Goal: Information Seeking & Learning: Learn about a topic

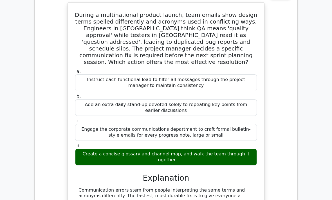
click at [39, 52] on div "During a multinational product launch, team emails show design terms spelled di…" at bounding box center [165, 153] width 253 height 303
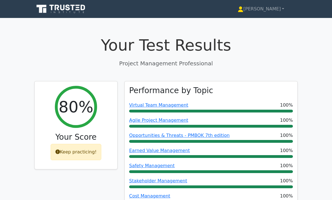
click at [273, 12] on link "[PERSON_NAME]" at bounding box center [260, 8] width 73 height 11
click at [254, 22] on link "Profile" at bounding box center [246, 22] width 44 height 9
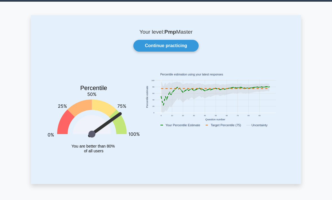
scroll to position [16, 0]
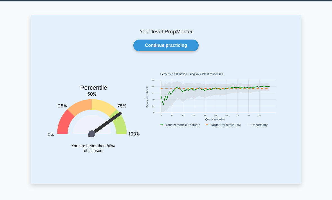
click at [118, 112] on icon at bounding box center [104, 125] width 35 height 26
click at [117, 114] on icon at bounding box center [104, 125] width 35 height 26
click at [185, 43] on link "Continue practicing" at bounding box center [165, 46] width 65 height 12
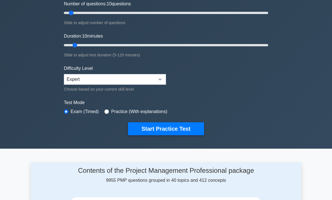
scroll to position [74, 0]
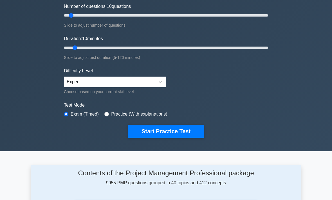
click at [180, 130] on button "Start Practice Test" at bounding box center [166, 131] width 76 height 13
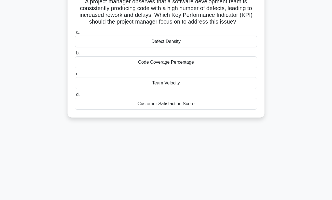
scroll to position [44, 0]
click at [112, 67] on div "Code Coverage Percentage" at bounding box center [166, 62] width 182 height 12
click at [75, 55] on input "b. Code Coverage Percentage" at bounding box center [75, 53] width 0 height 4
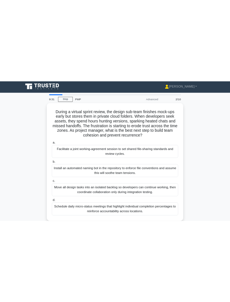
scroll to position [0, 0]
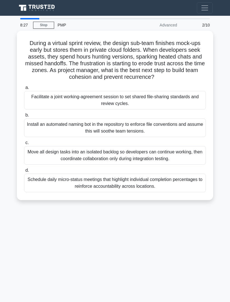
click at [42, 105] on div "Facilitate a joint working-agreement session to set shared file-sharing standar…" at bounding box center [115, 100] width 182 height 19
click at [24, 89] on input "a. Facilitate a joint working-agreement session to set shared file-sharing stan…" at bounding box center [24, 88] width 0 height 4
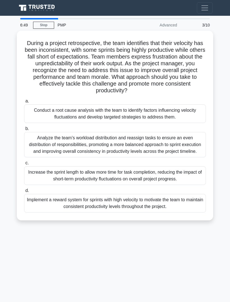
click at [47, 121] on div "Conduct a root cause analysis with the team to identify factors influencing vel…" at bounding box center [115, 113] width 182 height 19
click at [24, 103] on input "a. Conduct a root cause analysis with the team to identify factors influencing …" at bounding box center [24, 101] width 0 height 4
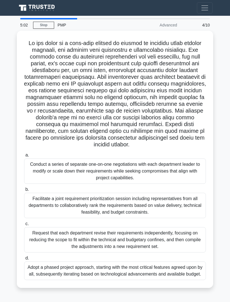
click at [188, 200] on div "Facilitate a joint requirement prioritization session including representatives…" at bounding box center [115, 205] width 182 height 25
click at [24, 191] on input "b. Facilitate a joint requirement prioritization session including representati…" at bounding box center [24, 189] width 0 height 4
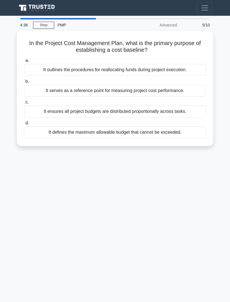
click at [185, 89] on div "It serves as a reference point for measuring project cost performance." at bounding box center [115, 91] width 182 height 12
click at [24, 83] on input "b. It serves as a reference point for measuring project cost performance." at bounding box center [24, 82] width 0 height 4
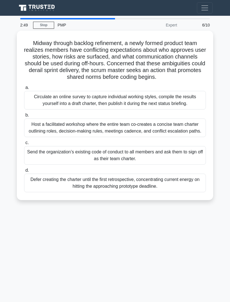
click at [158, 137] on div "Host a facilitated workshop where the entire team co-creates a concise team cha…" at bounding box center [115, 127] width 182 height 19
click at [24, 117] on input "b. Host a facilitated workshop where the entire team co-creates a concise team …" at bounding box center [24, 115] width 0 height 4
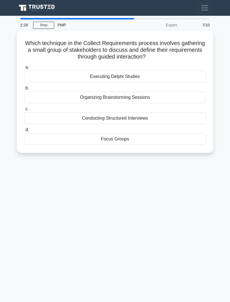
click at [170, 94] on div "Organizing Brainstorming Sessions" at bounding box center [115, 97] width 182 height 12
click at [24, 90] on input "b. Organizing Brainstorming Sessions" at bounding box center [24, 88] width 0 height 4
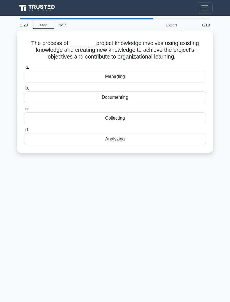
click at [178, 200] on div "2:20 Stop PMP Expert 8/10 The process of ________ project knowledge involves us…" at bounding box center [115, 158] width 202 height 281
click at [166, 140] on div "Analyzing" at bounding box center [115, 139] width 182 height 12
click at [24, 132] on input "d. Analyzing" at bounding box center [24, 130] width 0 height 4
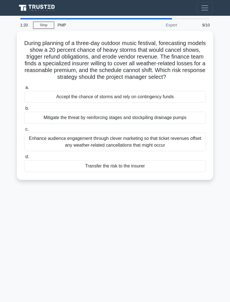
click at [161, 170] on div "Transfer the risk to the insurer" at bounding box center [115, 166] width 182 height 12
click at [24, 158] on input "d. Transfer the risk to the insurer" at bounding box center [24, 157] width 0 height 4
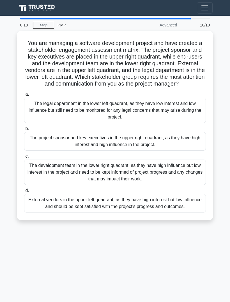
click at [151, 146] on div "The project sponsor and key executives in the upper right quadrant, as they hav…" at bounding box center [115, 141] width 182 height 19
click at [24, 130] on input "b. The project sponsor and key executives in the upper right quadrant, as they …" at bounding box center [24, 129] width 0 height 4
